Goal: Task Accomplishment & Management: Manage account settings

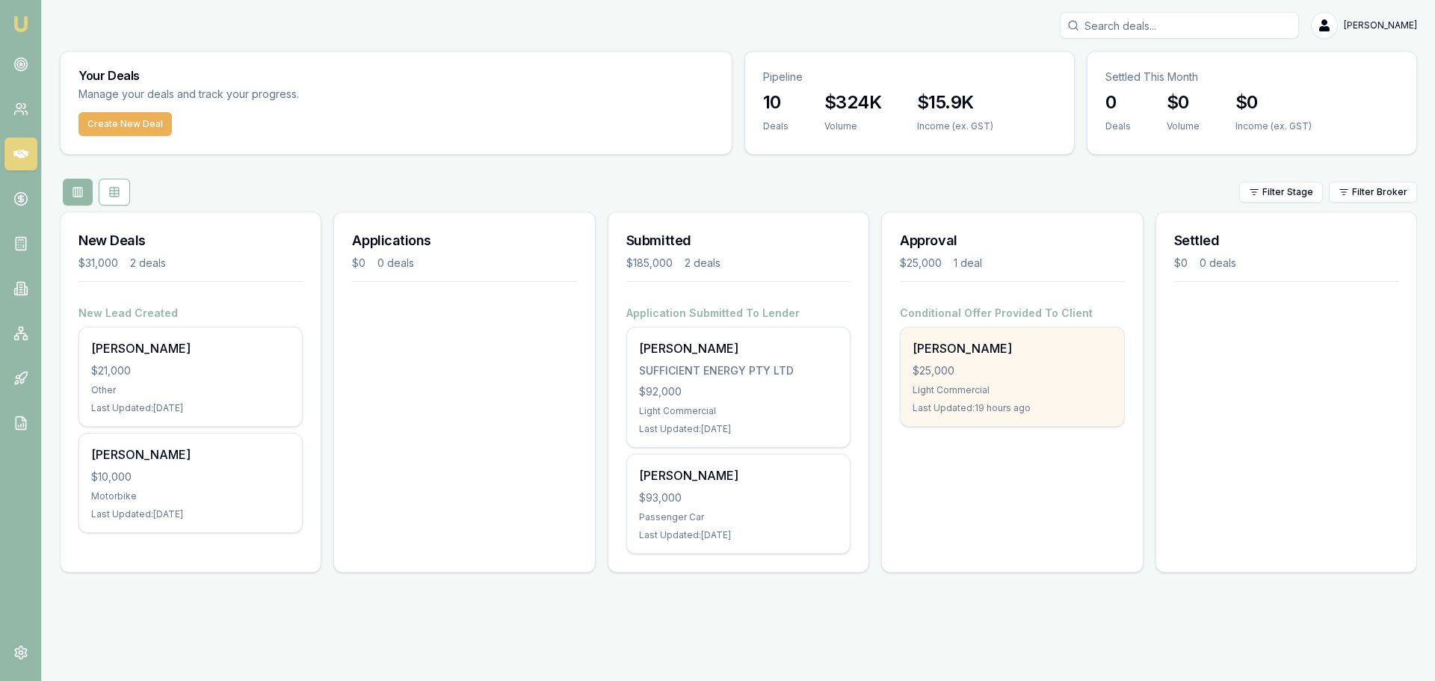
click at [1029, 392] on div "Light Commercial" at bounding box center [1011, 390] width 199 height 12
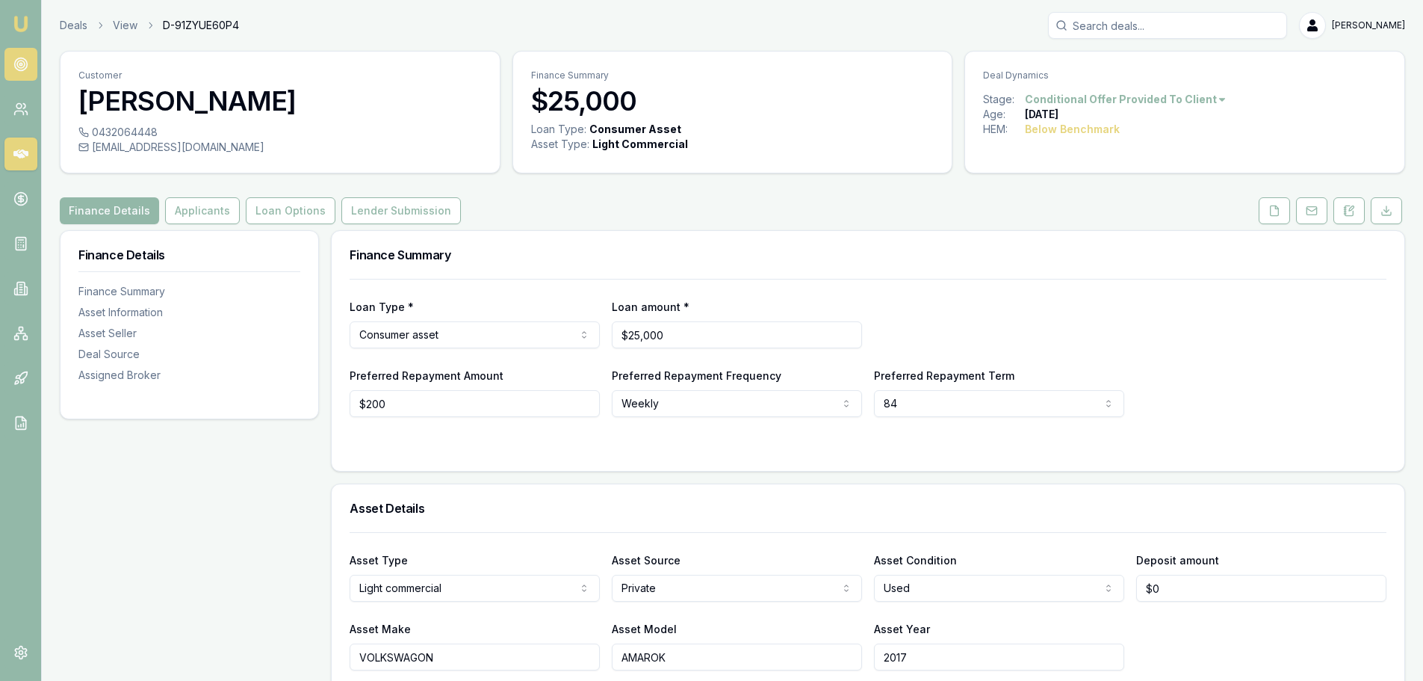
click at [20, 61] on icon at bounding box center [20, 64] width 15 height 15
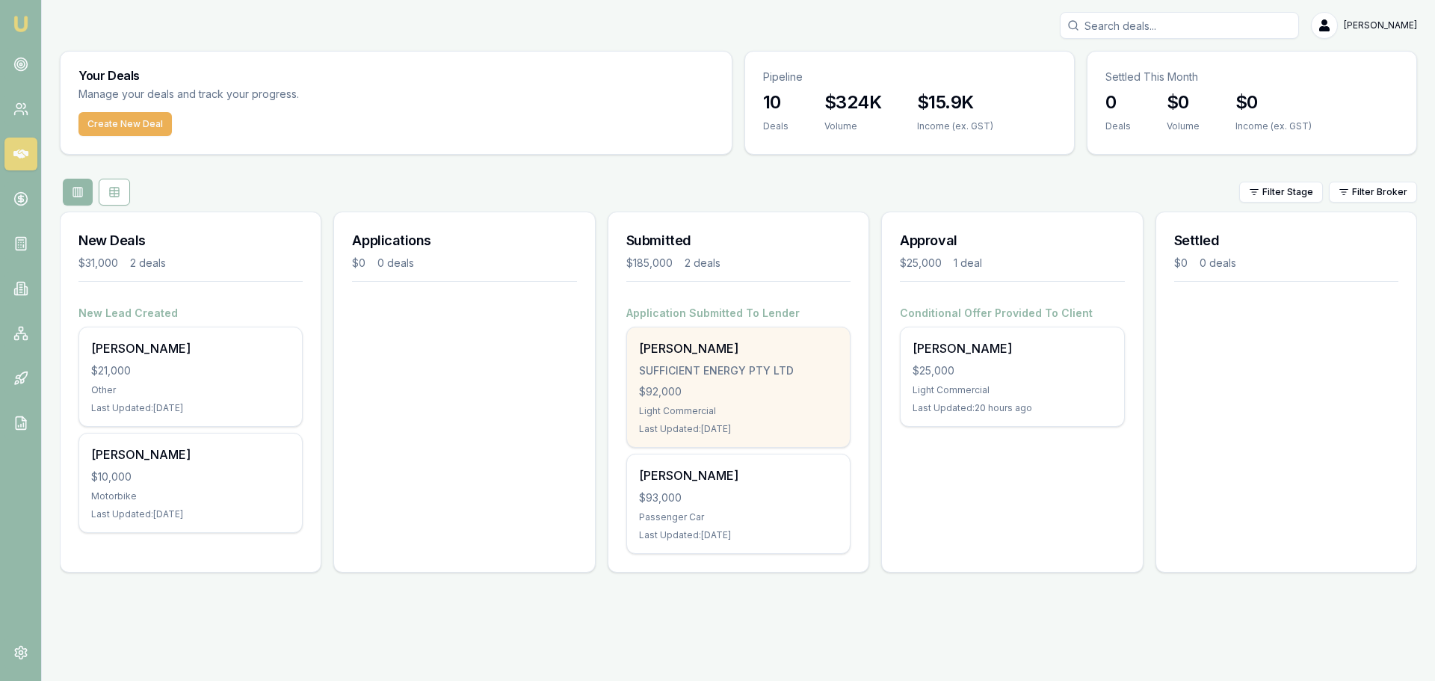
click at [766, 405] on div "Light Commercial" at bounding box center [738, 411] width 199 height 12
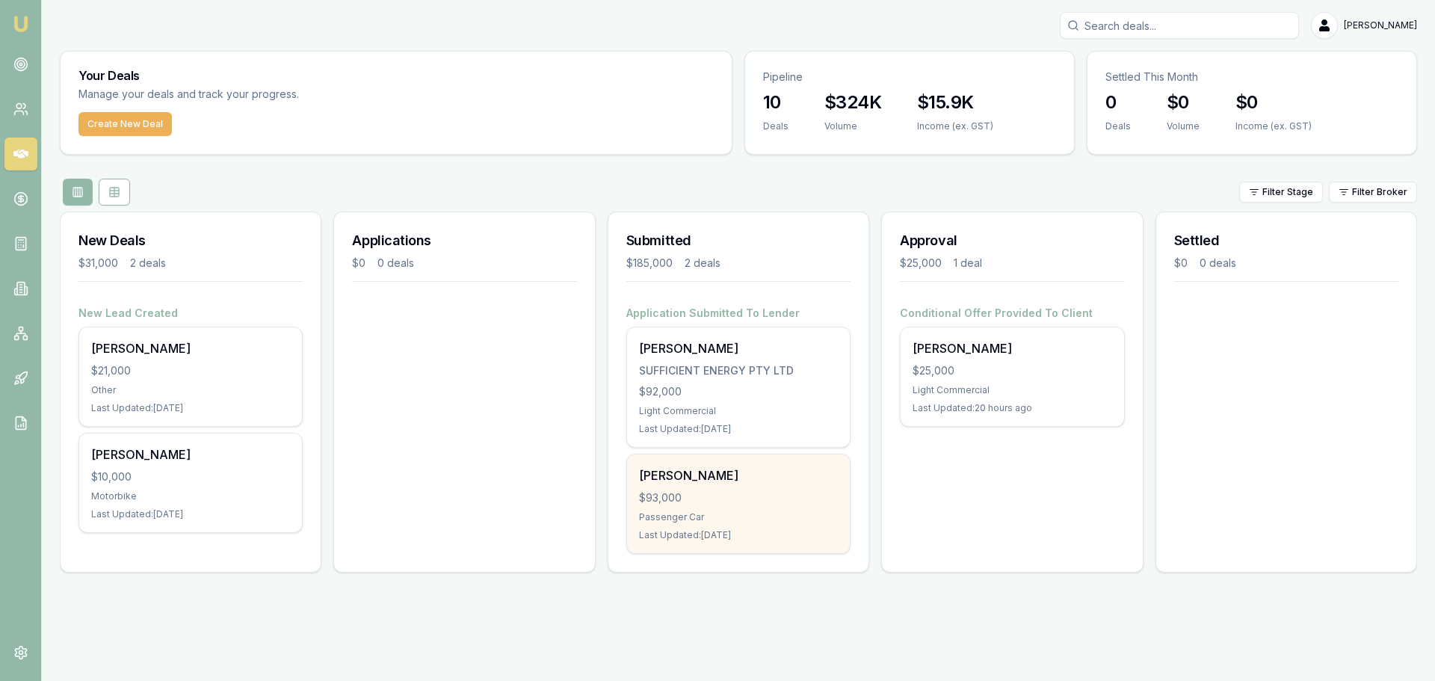
click at [748, 494] on div "$93,000" at bounding box center [738, 497] width 199 height 15
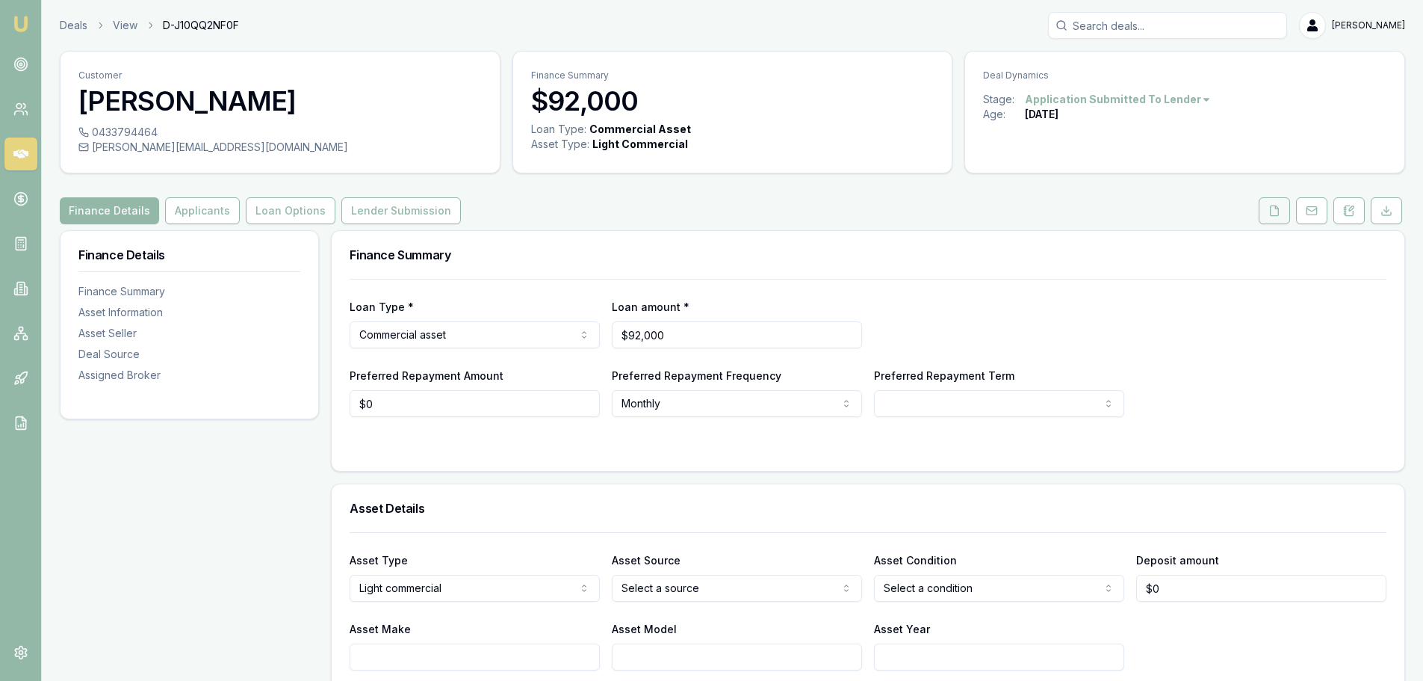
click at [1264, 215] on button at bounding box center [1274, 210] width 31 height 27
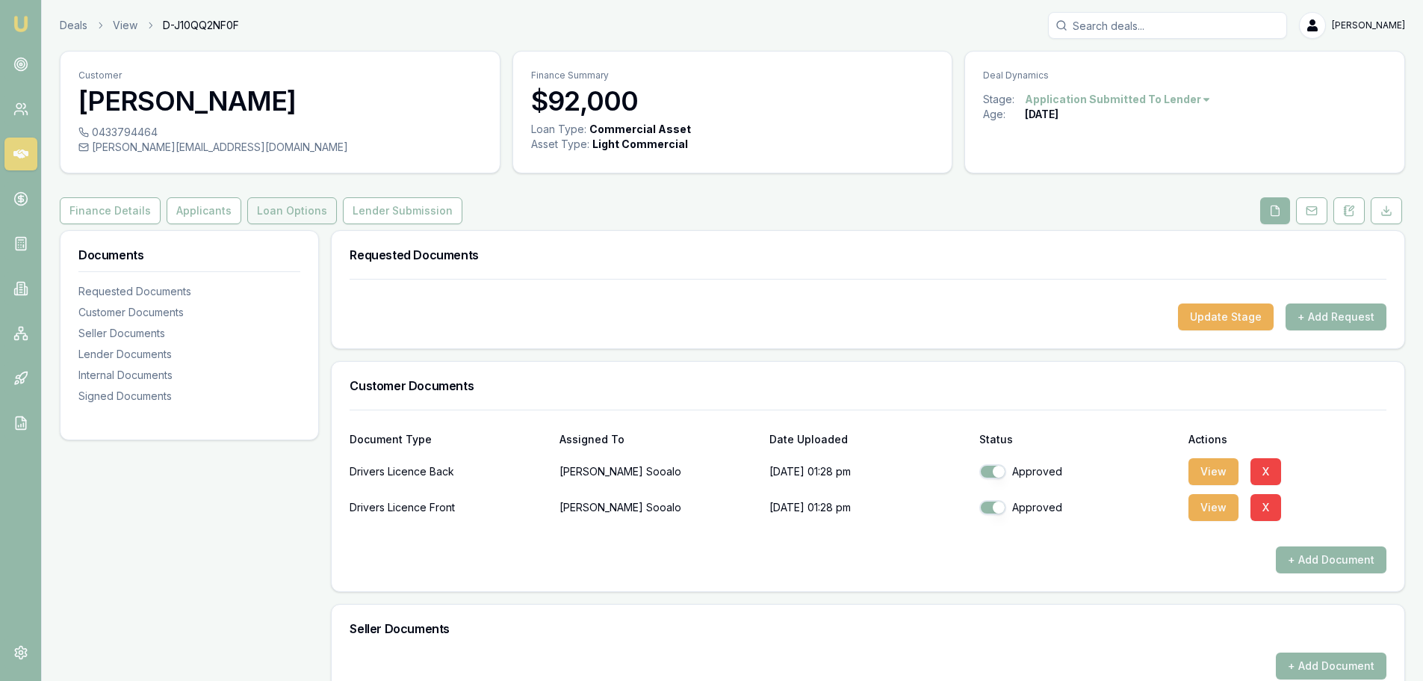
click at [309, 210] on button "Loan Options" at bounding box center [292, 210] width 90 height 27
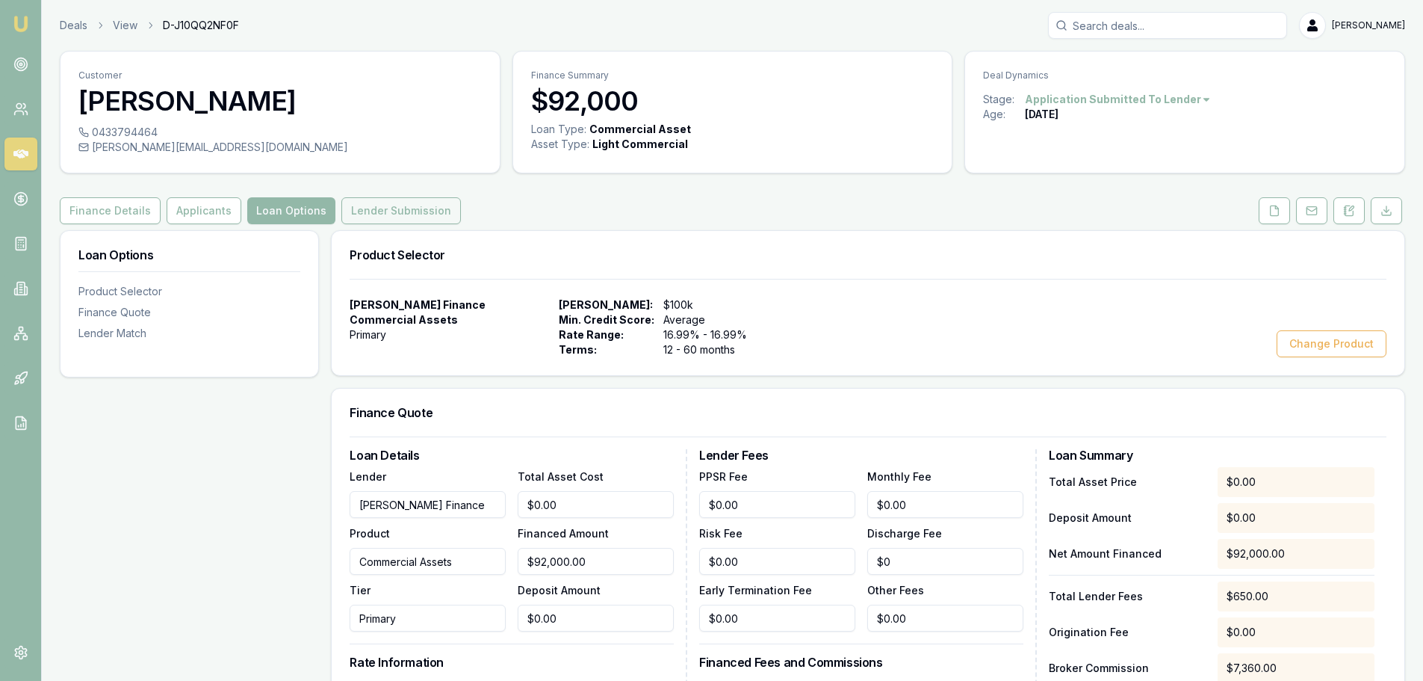
click at [378, 208] on button "Lender Submission" at bounding box center [401, 210] width 120 height 27
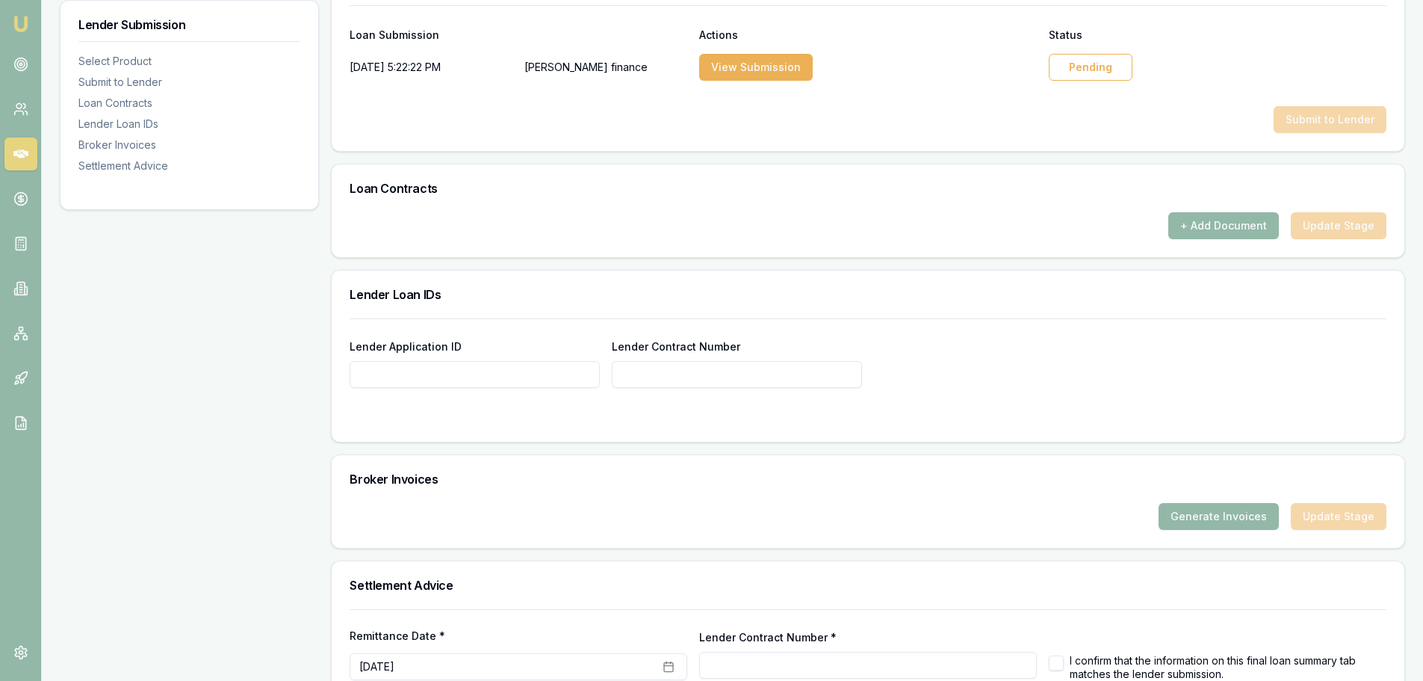
scroll to position [600, 0]
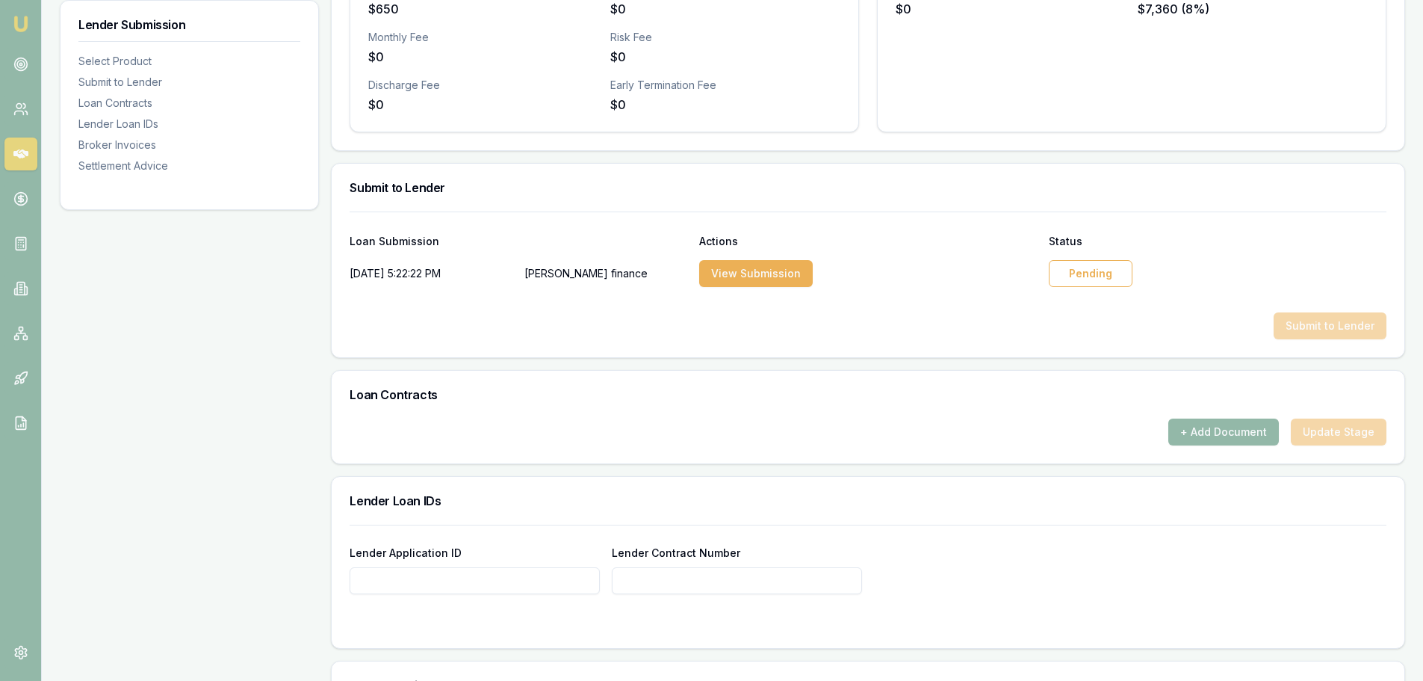
click at [1082, 278] on div "Pending" at bounding box center [1091, 273] width 84 height 27
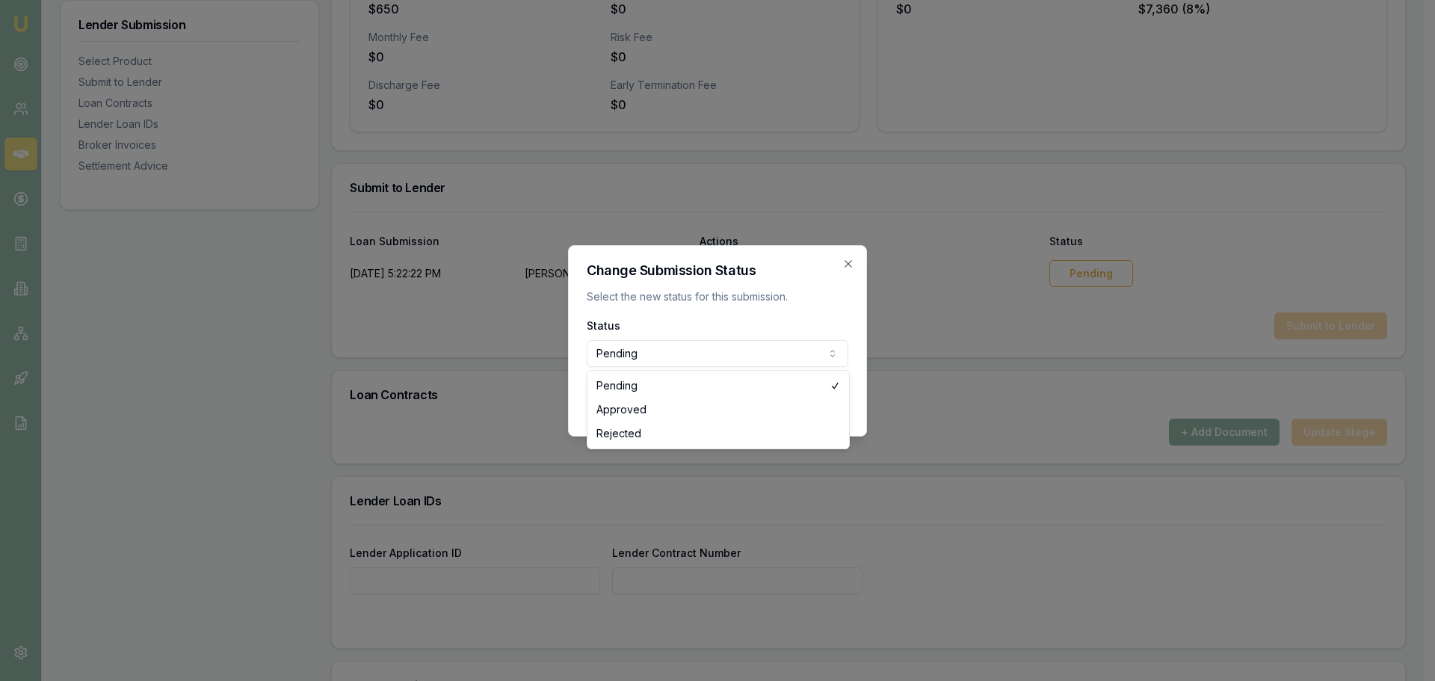
select select "APPROVED"
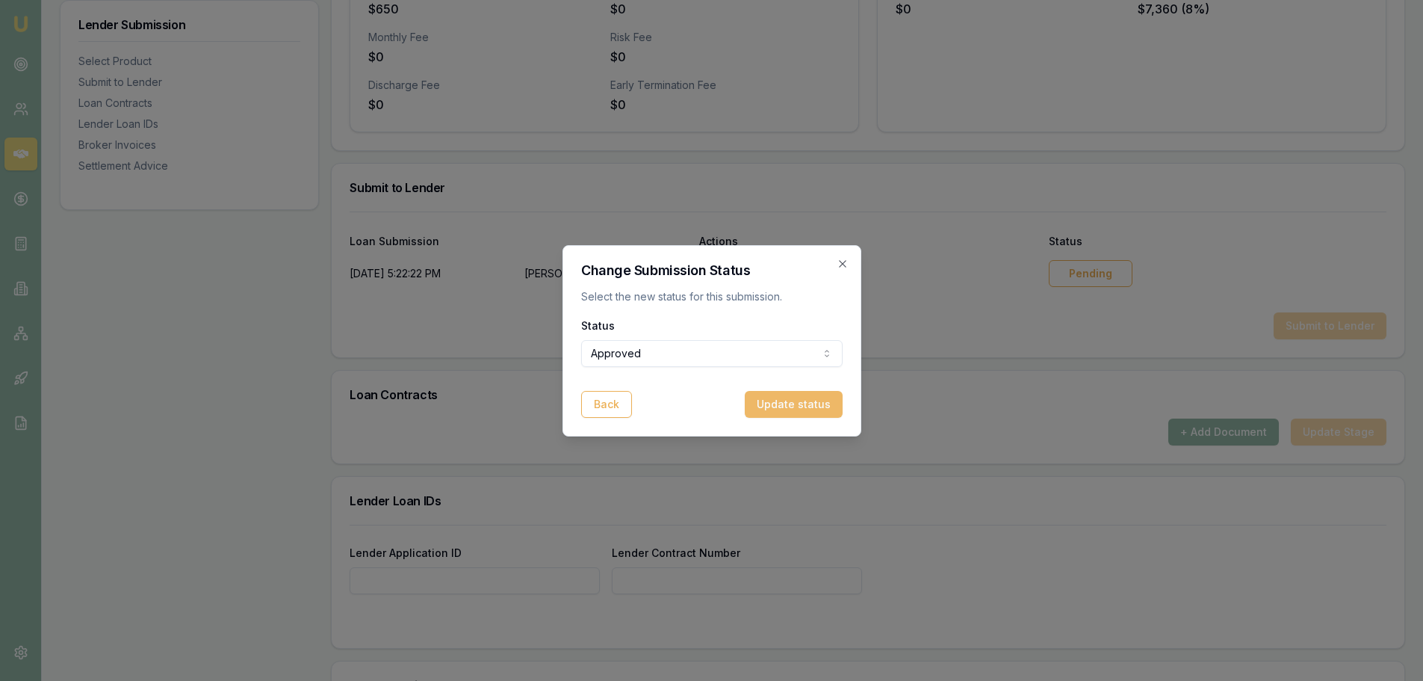
click at [792, 406] on button "Update status" at bounding box center [794, 404] width 98 height 27
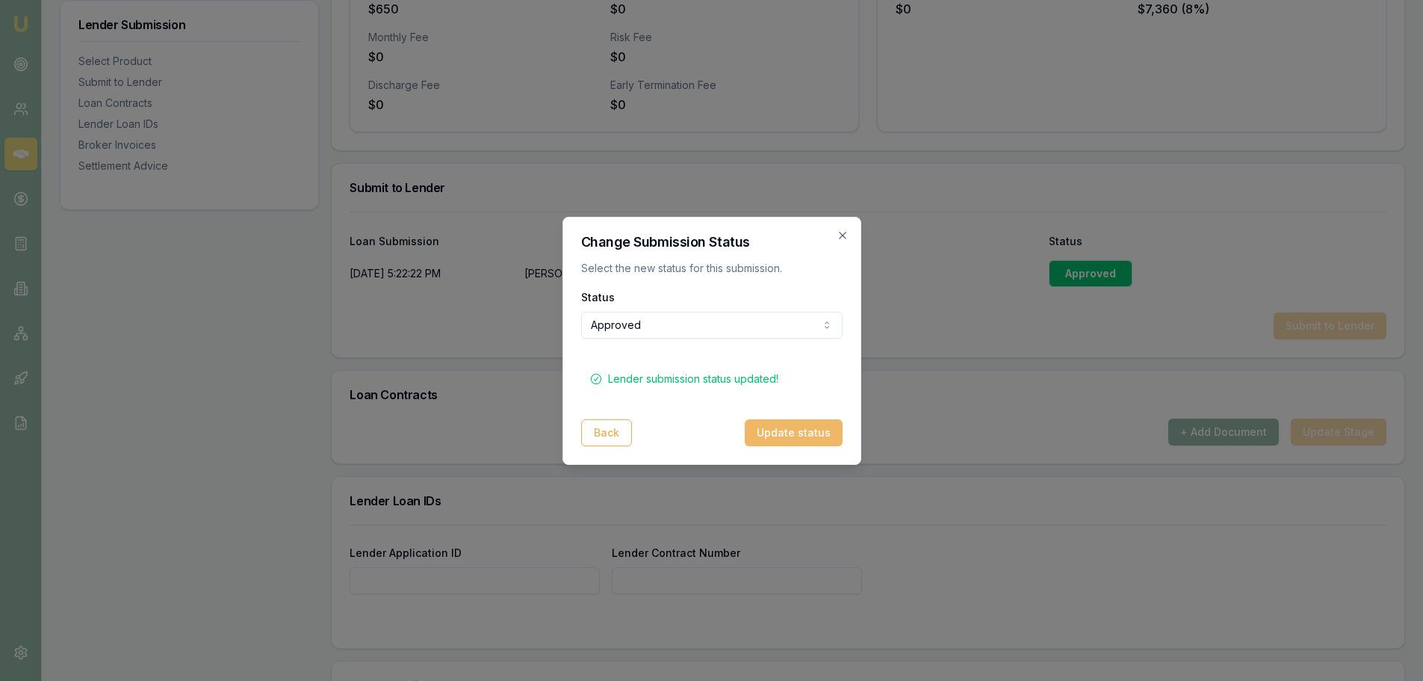
click at [805, 435] on button "Update status" at bounding box center [794, 432] width 98 height 27
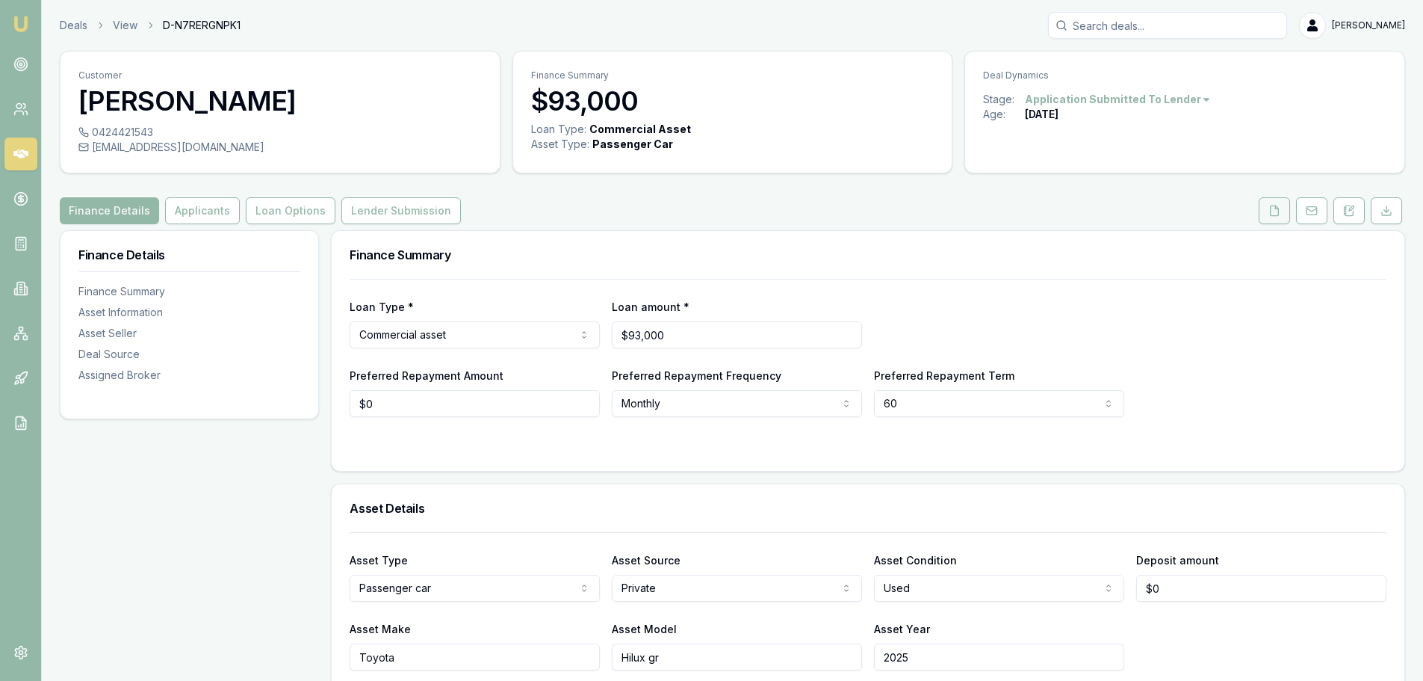
click at [1273, 210] on icon at bounding box center [1275, 211] width 12 height 12
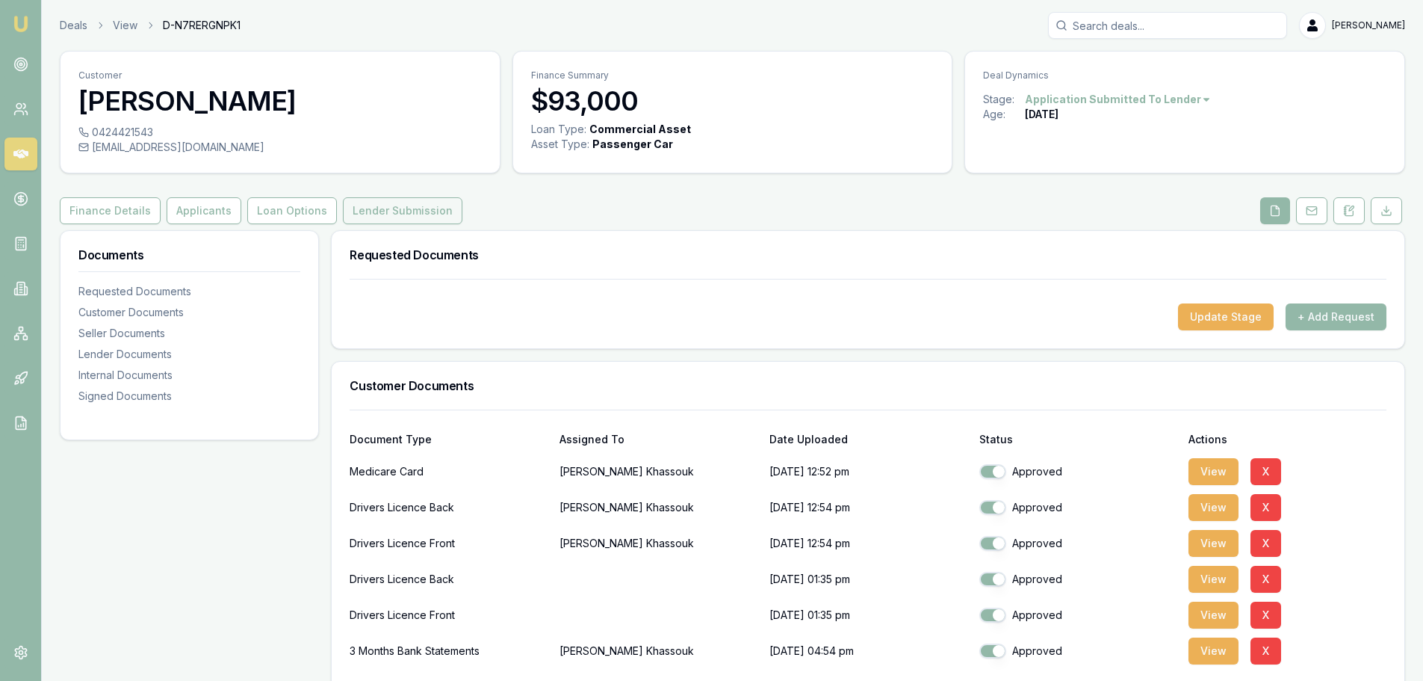
click at [409, 221] on button "Lender Submission" at bounding box center [403, 210] width 120 height 27
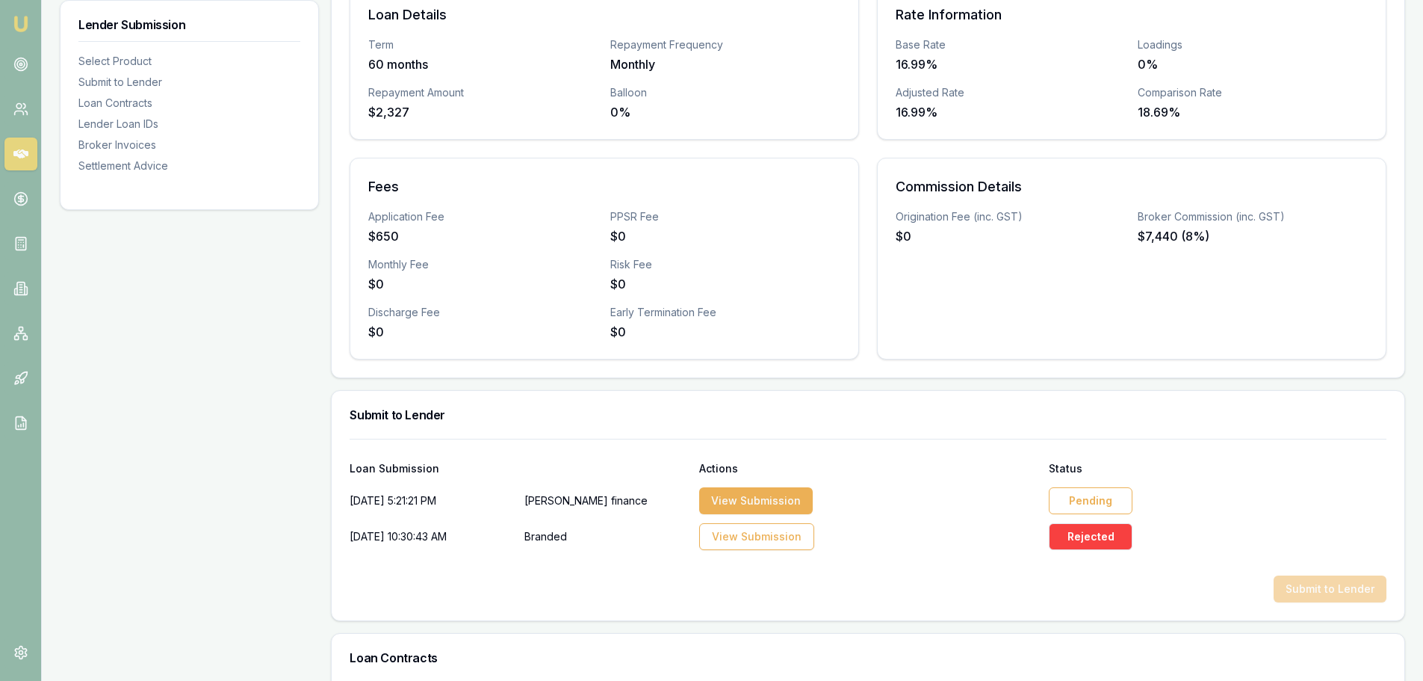
scroll to position [374, 0]
click at [1089, 501] on div "Pending" at bounding box center [1091, 499] width 84 height 27
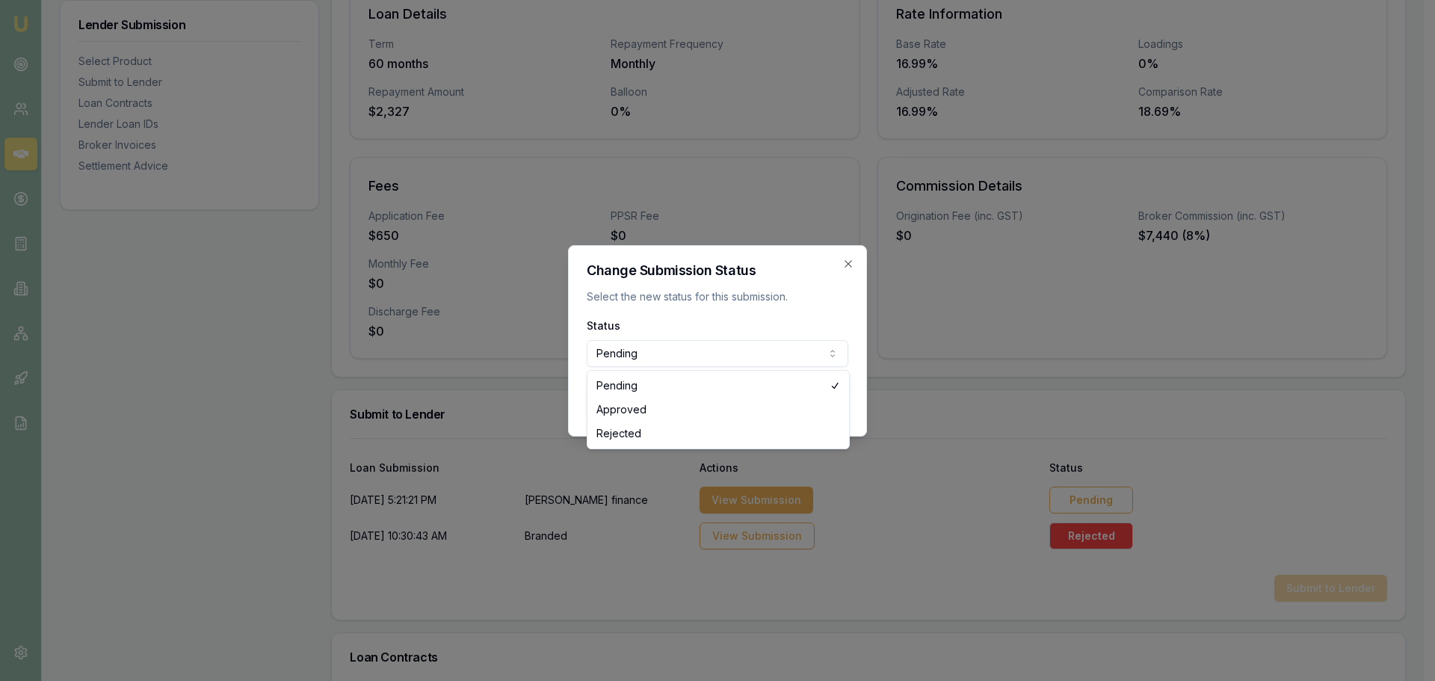
select select "APPROVED"
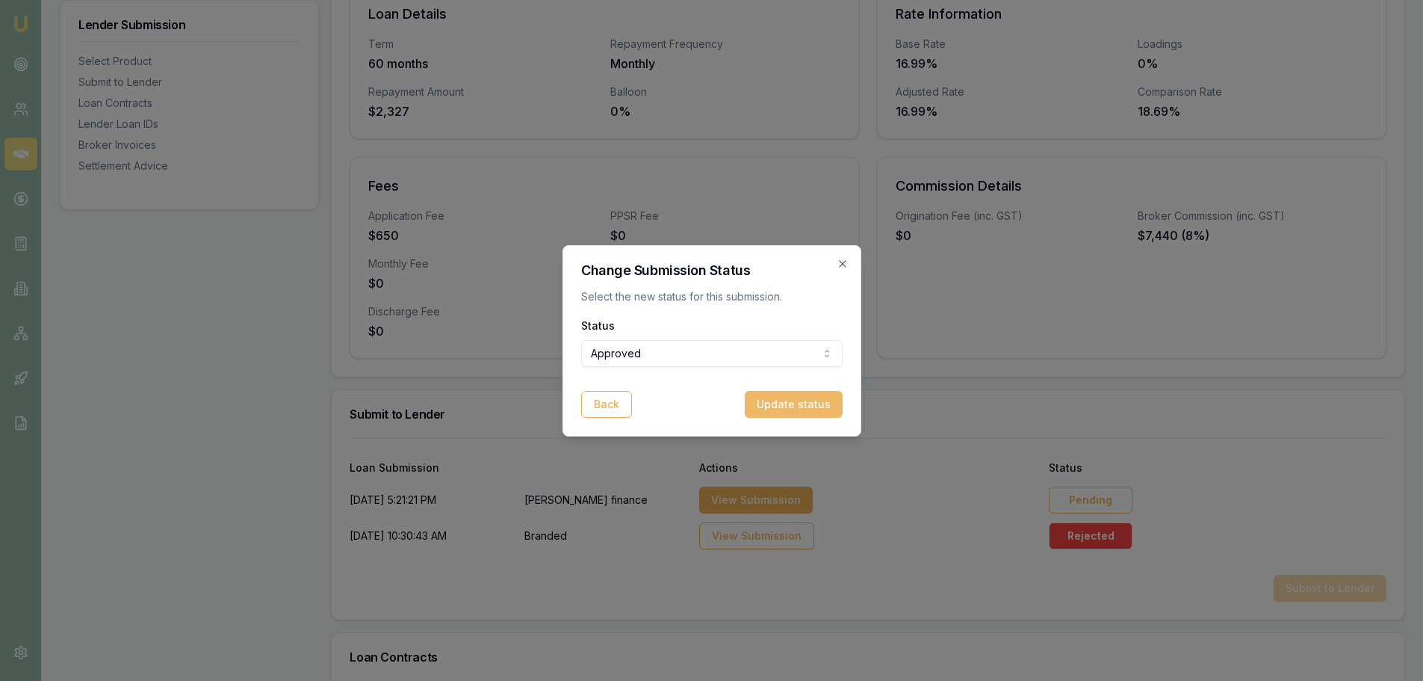
click at [832, 411] on button "Update status" at bounding box center [794, 404] width 98 height 27
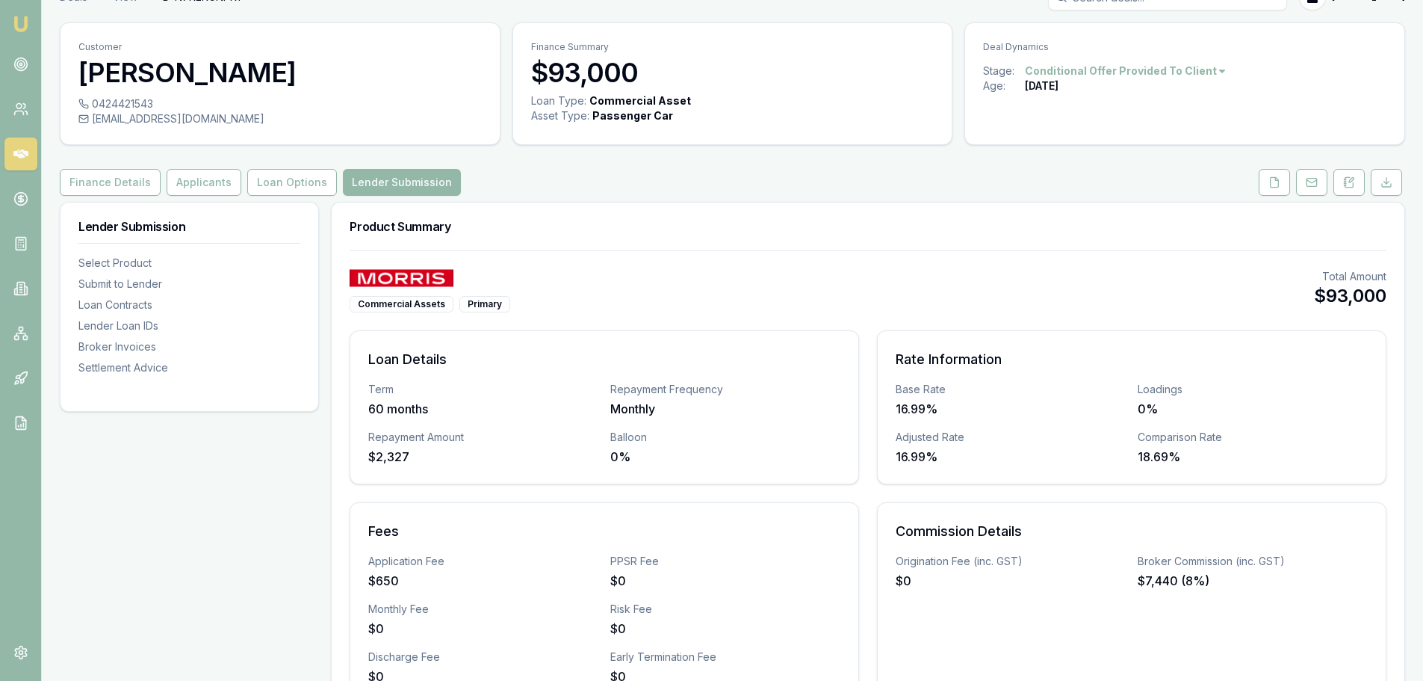
scroll to position [0, 0]
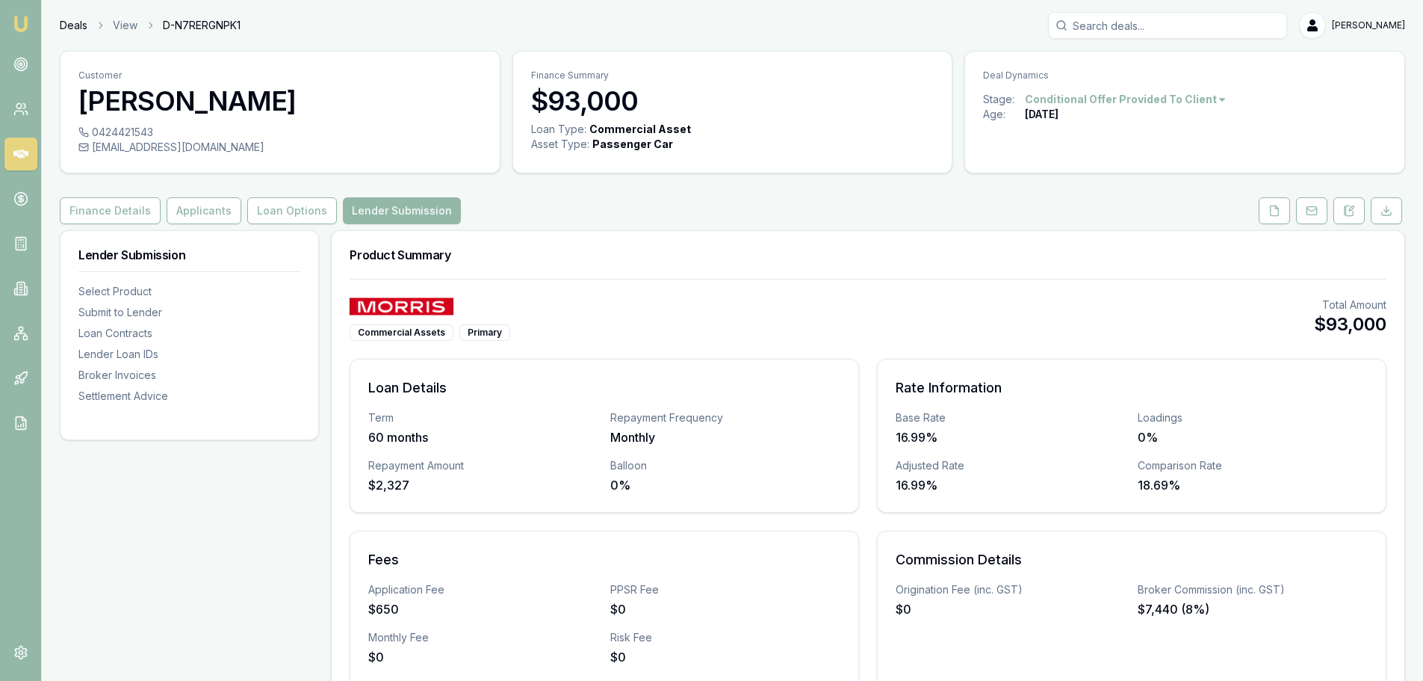
click at [72, 28] on link "Deals" at bounding box center [74, 25] width 28 height 15
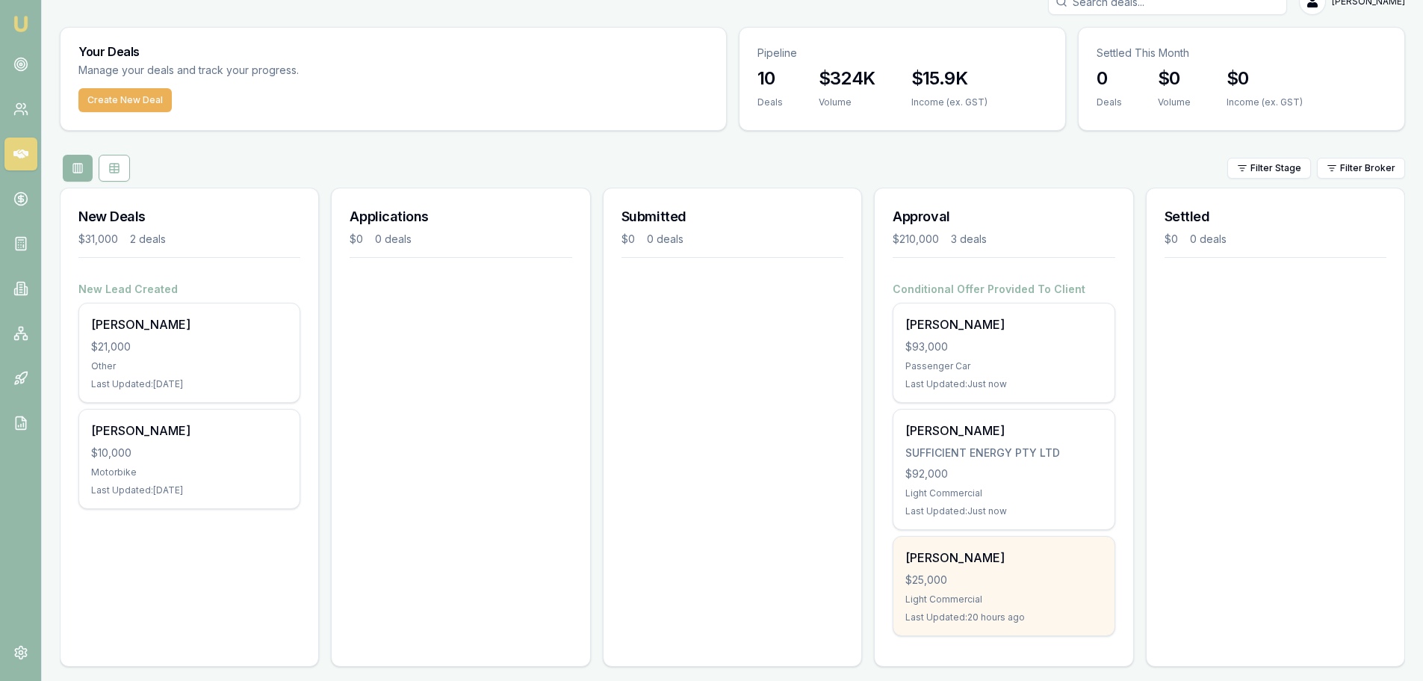
scroll to position [34, 0]
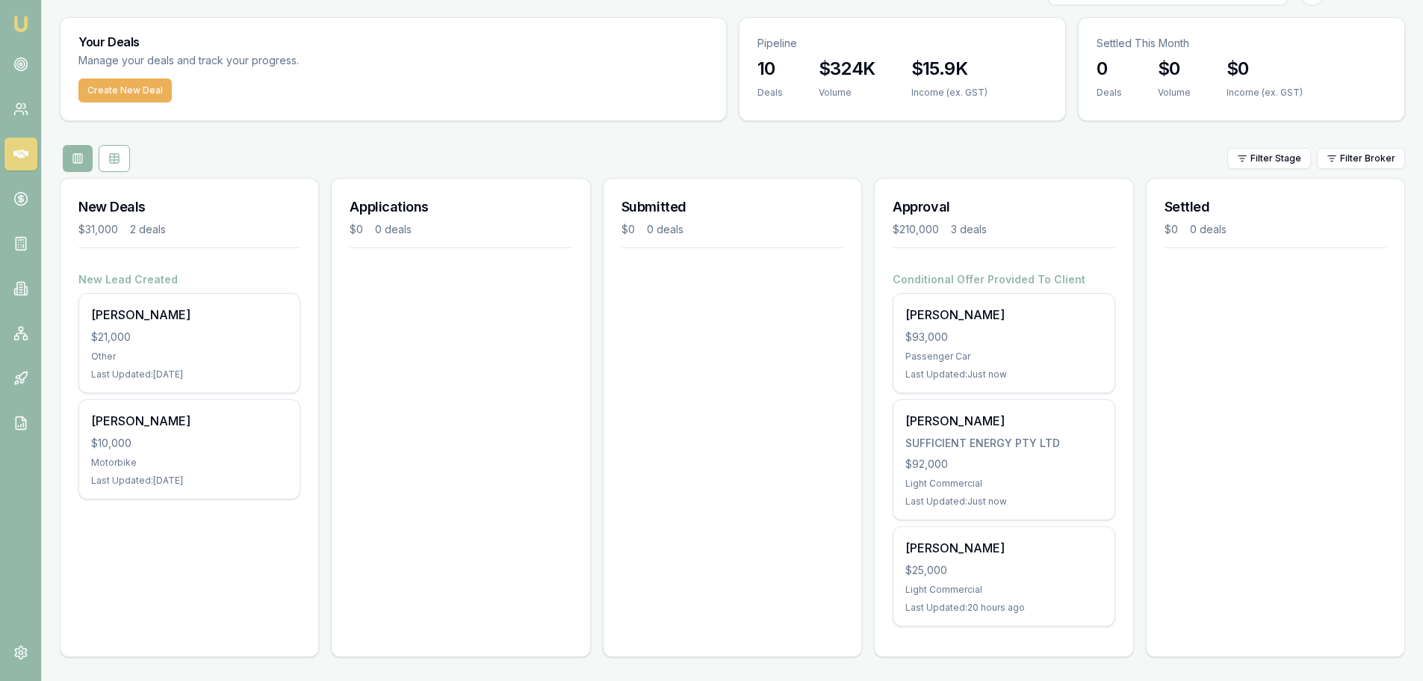
click at [590, 377] on div "Applications $0 0 deals" at bounding box center [460, 417] width 259 height 479
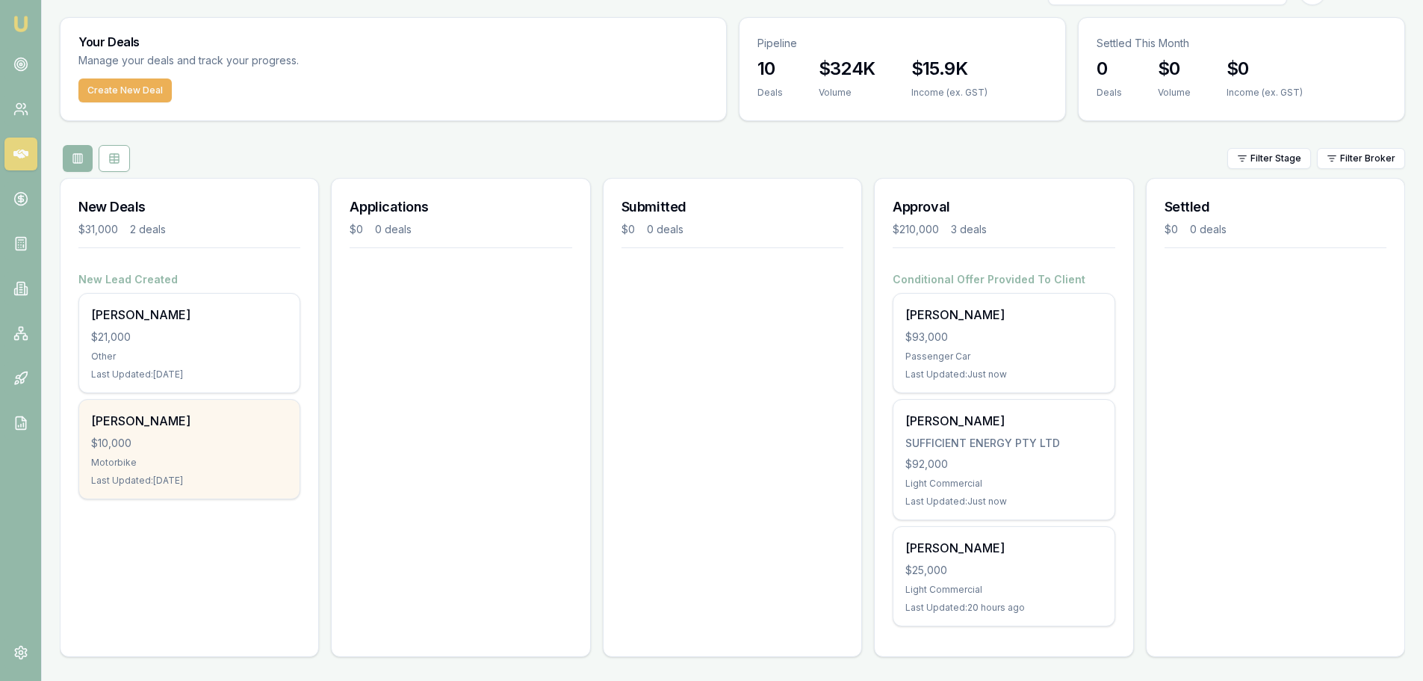
click at [277, 426] on div "[PERSON_NAME]" at bounding box center [189, 421] width 197 height 18
